Goal: Task Accomplishment & Management: Use online tool/utility

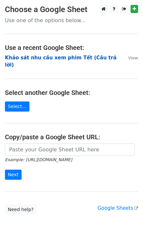
click at [61, 59] on strong "Khảo sát nhu cầu xem phim Tết (Câu trả lời)" at bounding box center [60, 61] width 111 height 13
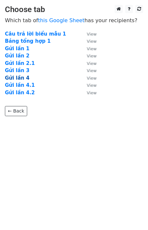
click at [17, 78] on strong "Gửi lần 4" at bounding box center [17, 78] width 24 height 6
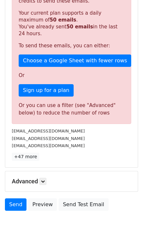
scroll to position [190, 0]
